Goal: Check status: Check status

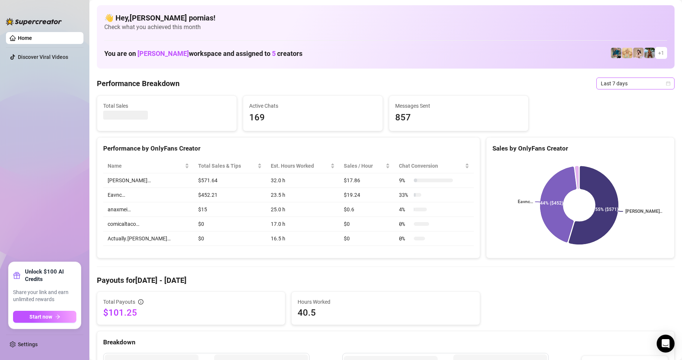
click at [609, 86] on span "Last 7 days" at bounding box center [635, 83] width 69 height 11
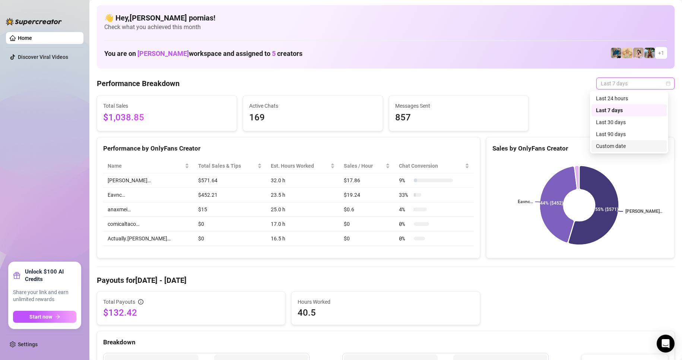
click at [613, 143] on div "Custom date" at bounding box center [629, 146] width 66 height 8
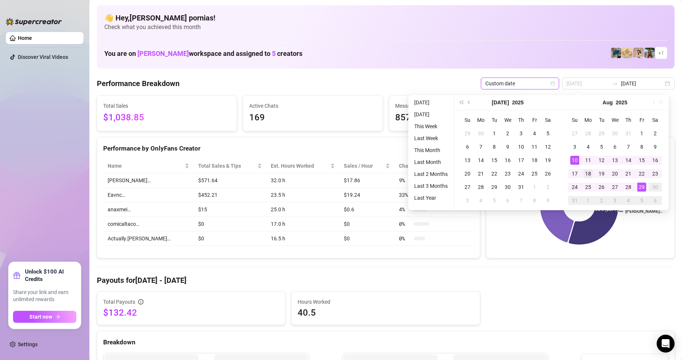
type input "[DATE]"
click at [584, 171] on div "18" at bounding box center [588, 173] width 9 height 9
type input "[DATE]"
click at [638, 189] on div "29" at bounding box center [642, 187] width 9 height 9
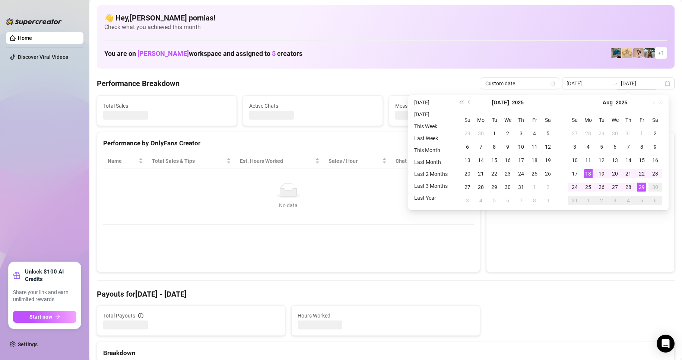
type input "[DATE]"
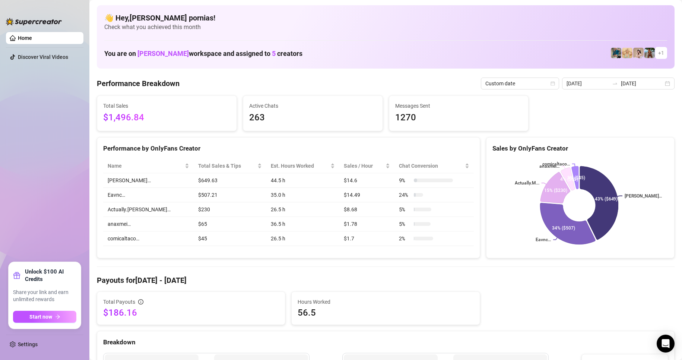
click at [59, 238] on ul "Home Discover Viral Videos" at bounding box center [45, 144] width 78 height 230
drag, startPoint x: 102, startPoint y: 312, endPoint x: 676, endPoint y: 104, distance: 611.2
